Goal: Register for event/course

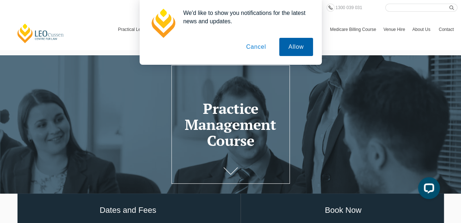
click at [303, 48] on button "Allow" at bounding box center [295, 47] width 33 height 18
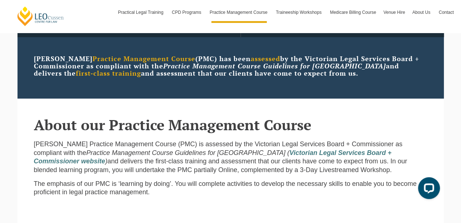
scroll to position [146, 0]
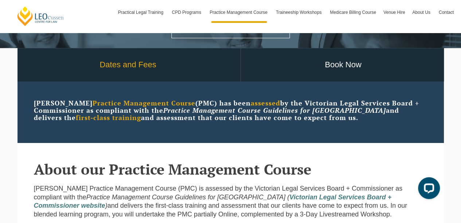
click at [115, 63] on link "Dates and Fees" at bounding box center [128, 65] width 225 height 34
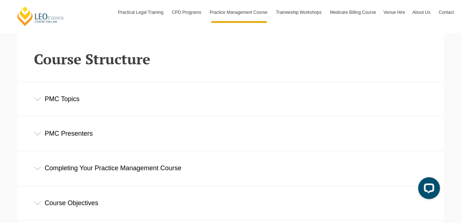
scroll to position [983, 0]
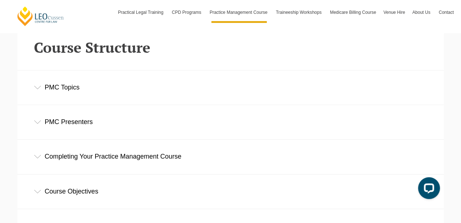
click at [73, 92] on div "PMC Topics" at bounding box center [230, 88] width 426 height 34
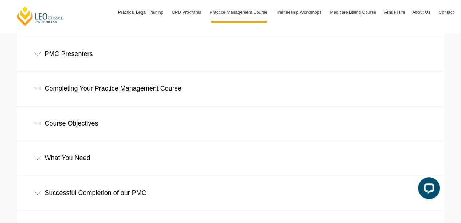
scroll to position [1238, 0]
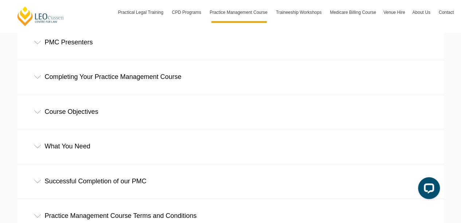
click at [62, 46] on div "PMC Presenters" at bounding box center [230, 42] width 426 height 34
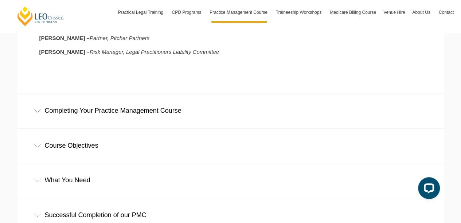
scroll to position [1383, 0]
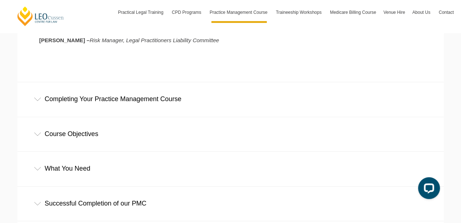
click at [138, 98] on div "Completing Your Practice Management Course" at bounding box center [230, 99] width 426 height 34
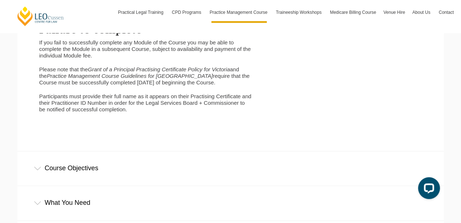
scroll to position [1711, 0]
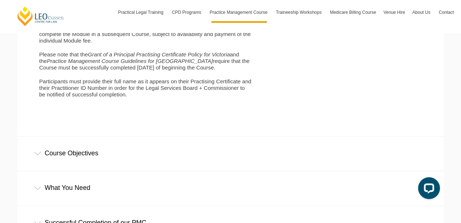
click at [94, 148] on div "Course Objectives" at bounding box center [230, 154] width 426 height 34
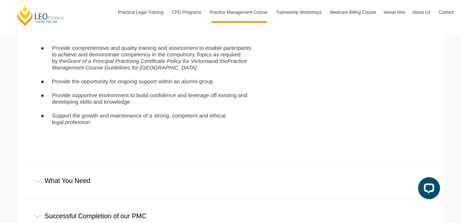
scroll to position [1929, 0]
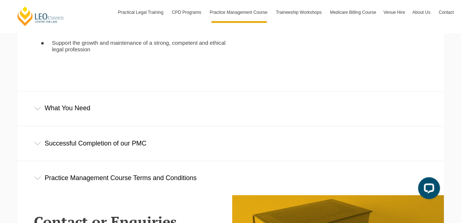
click at [85, 102] on div "What You Need" at bounding box center [230, 108] width 426 height 34
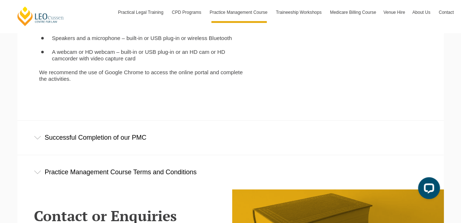
scroll to position [2111, 0]
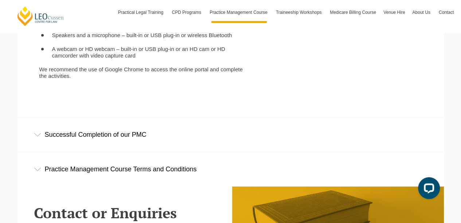
click at [84, 133] on div "Successful Completion of our PMC" at bounding box center [230, 135] width 426 height 34
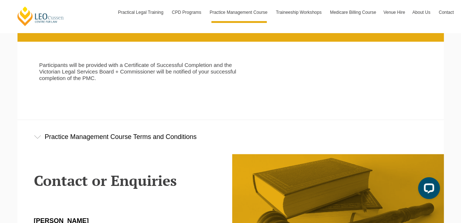
scroll to position [2257, 0]
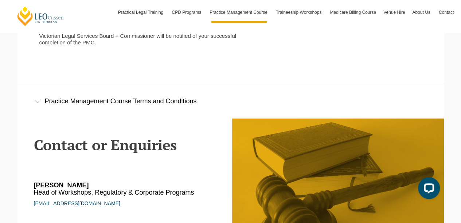
click at [118, 97] on div "Practice Management Course Terms and Conditions" at bounding box center [230, 101] width 426 height 34
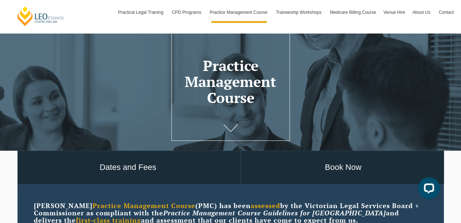
scroll to position [73, 0]
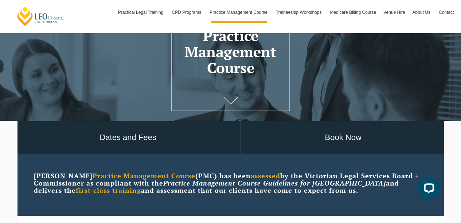
click at [228, 96] on link at bounding box center [230, 102] width 29 height 24
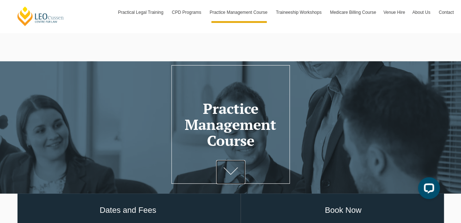
scroll to position [109, 0]
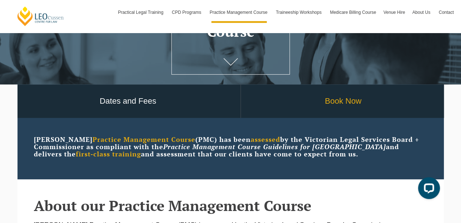
click at [336, 103] on link "Book Now" at bounding box center [343, 101] width 205 height 34
